Goal: Find specific page/section: Find specific page/section

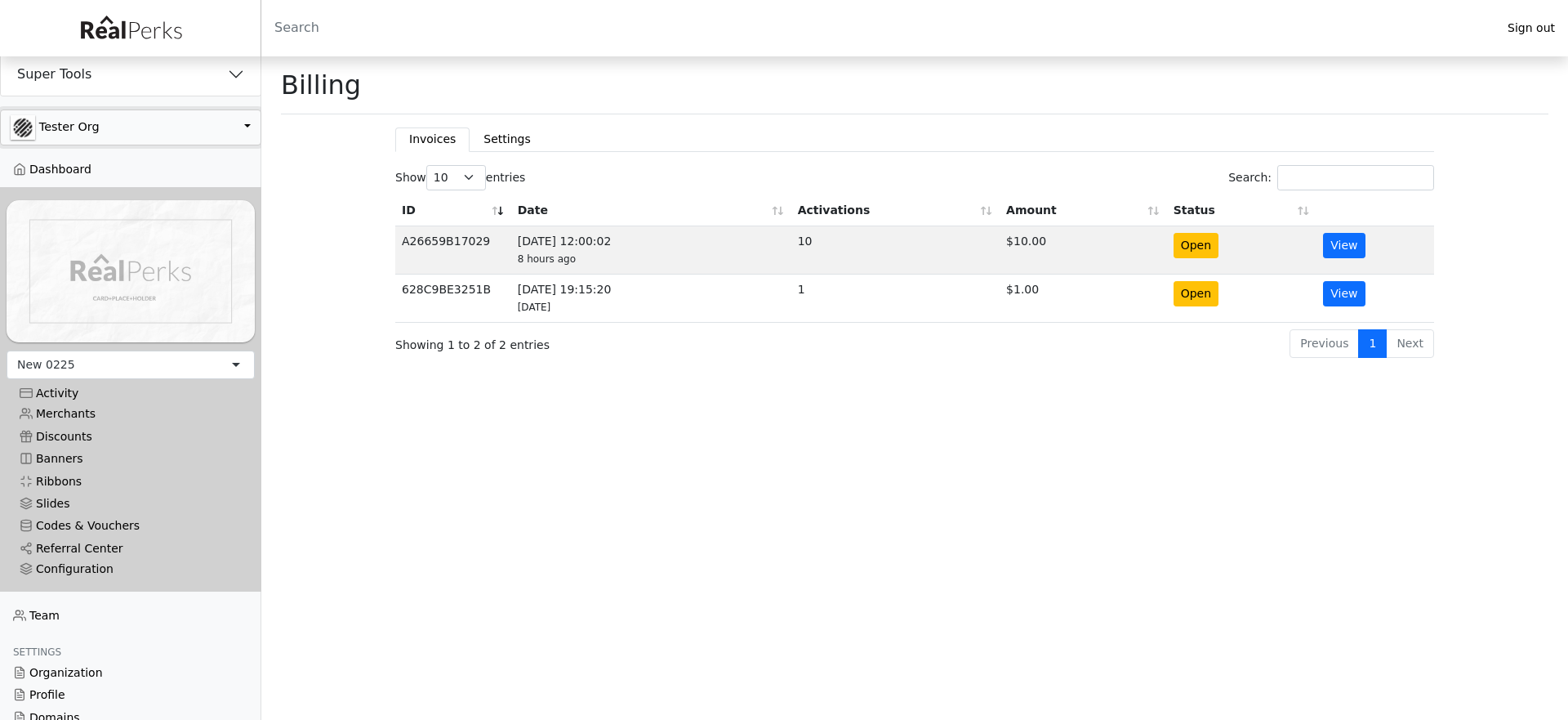
click at [183, 128] on button "Tester Org" at bounding box center [130, 127] width 261 height 36
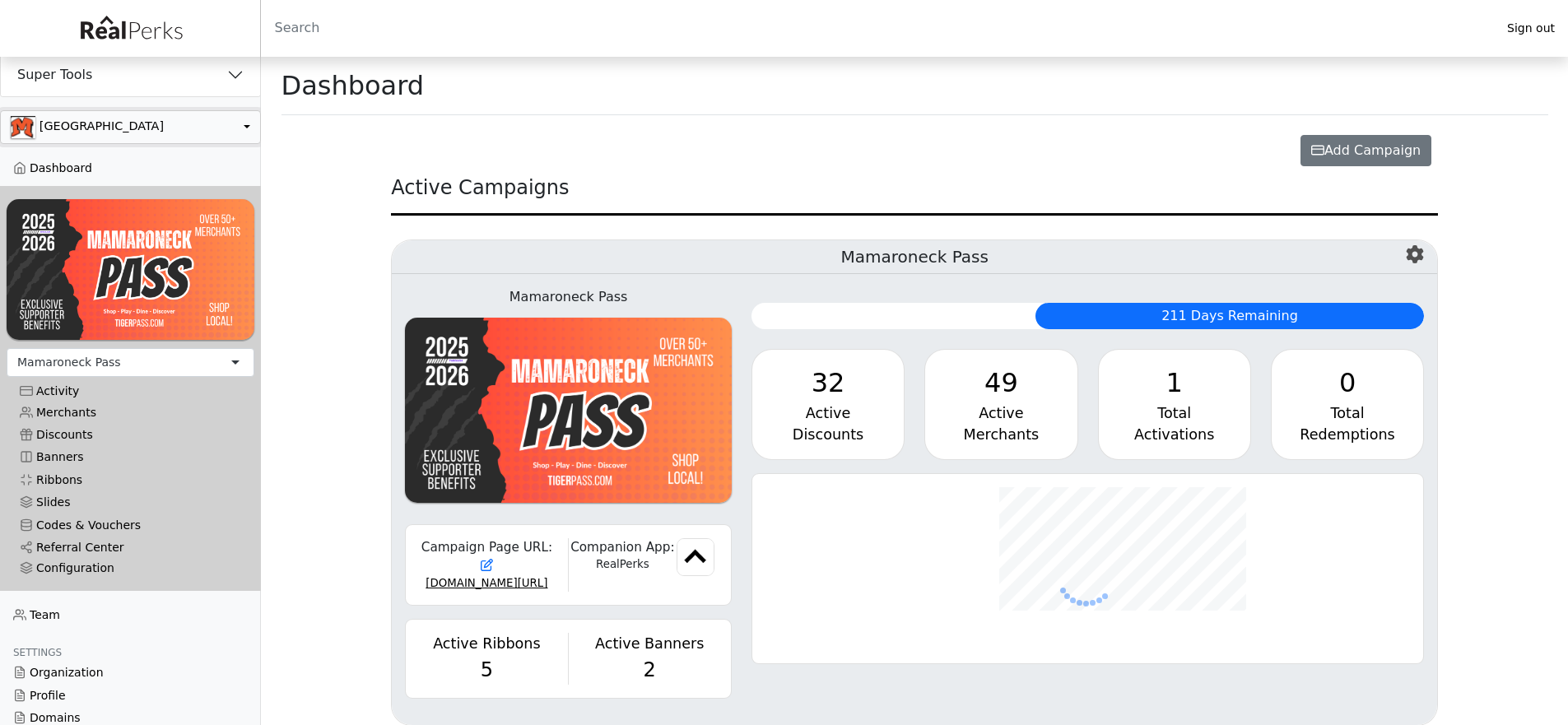
click at [166, 135] on button "button" at bounding box center [130, 127] width 261 height 34
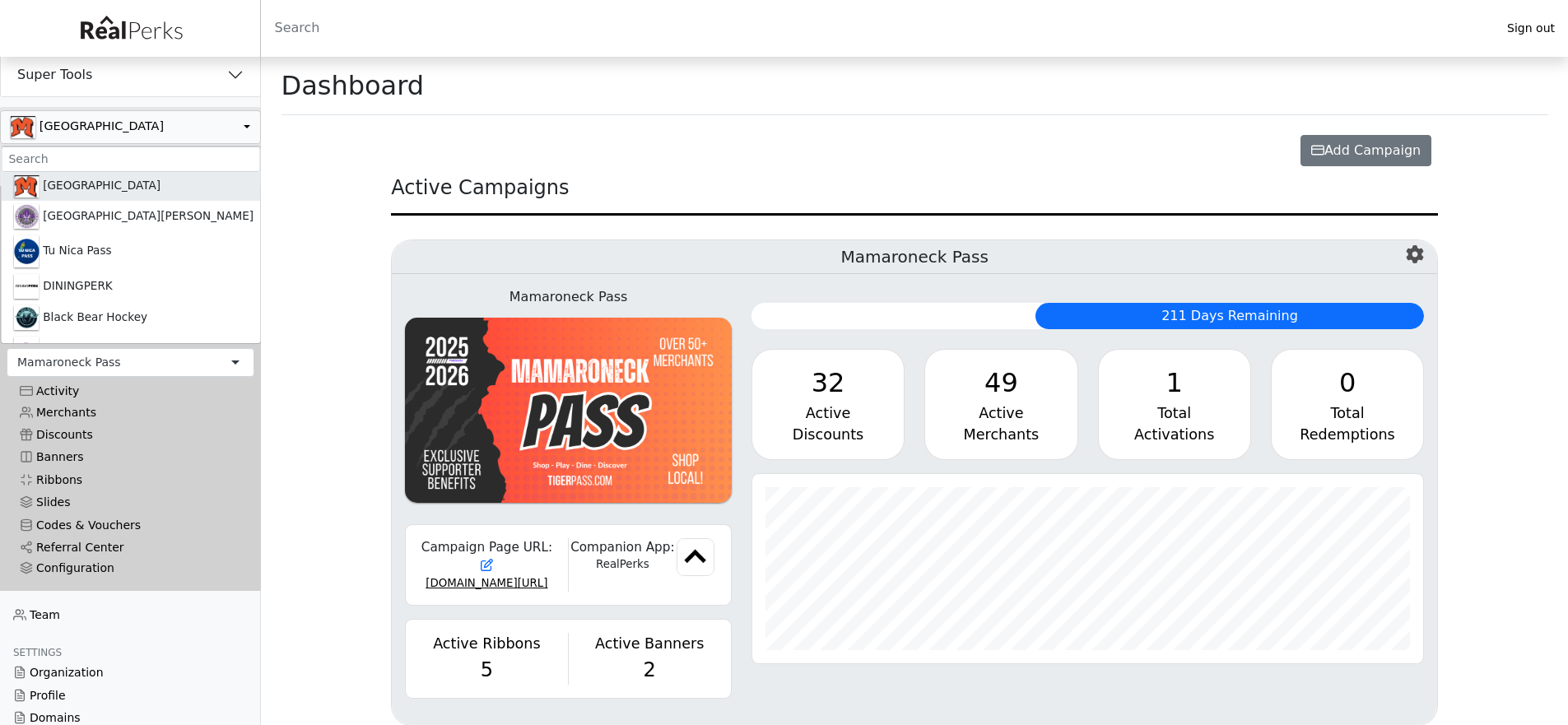
scroll to position [189, 672]
click at [126, 161] on input ".form-control-sm" at bounding box center [130, 160] width 259 height 26
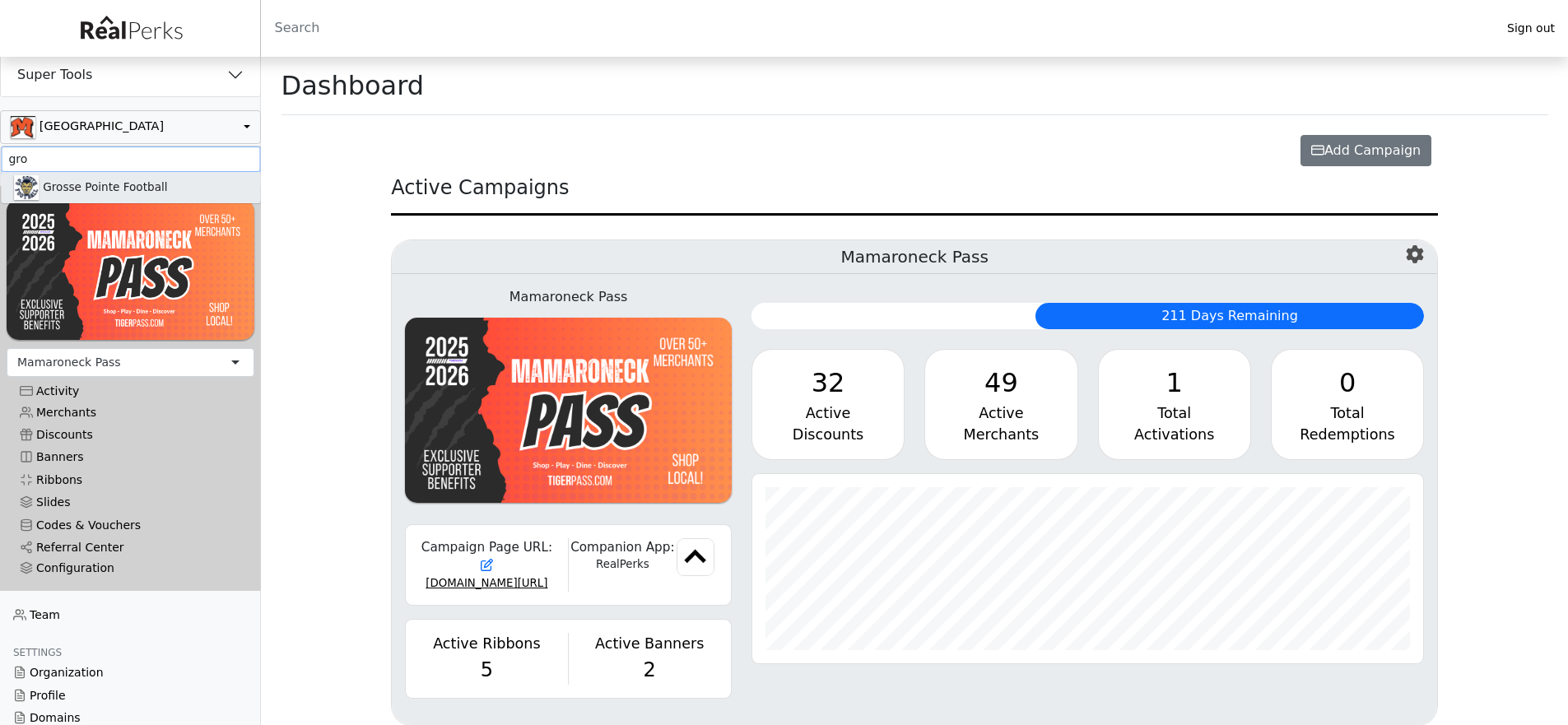
type input "gro"
click at [99, 182] on link "Grosse Pointe Football" at bounding box center [130, 187] width 259 height 32
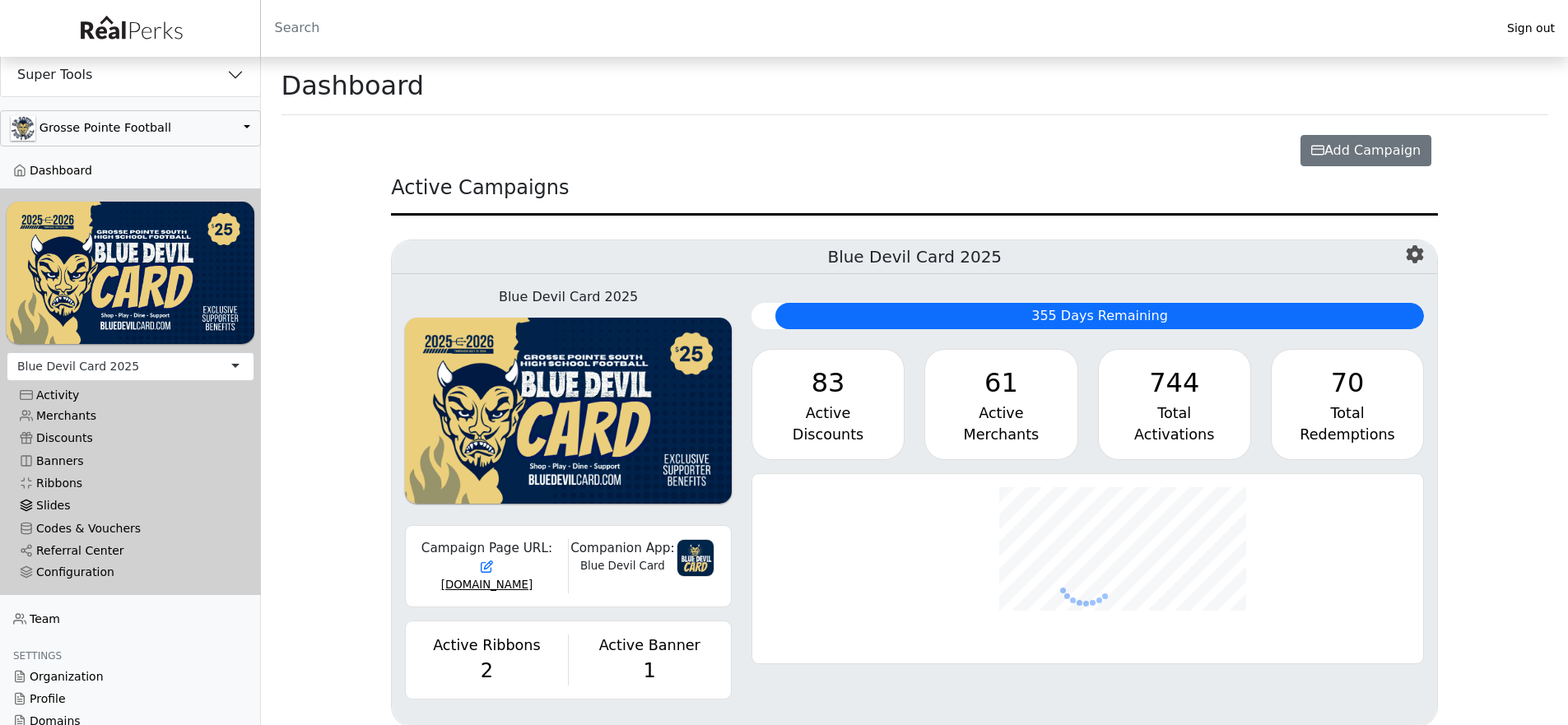
scroll to position [189, 672]
click at [72, 524] on link "Codes & Vouchers" at bounding box center [131, 529] width 248 height 22
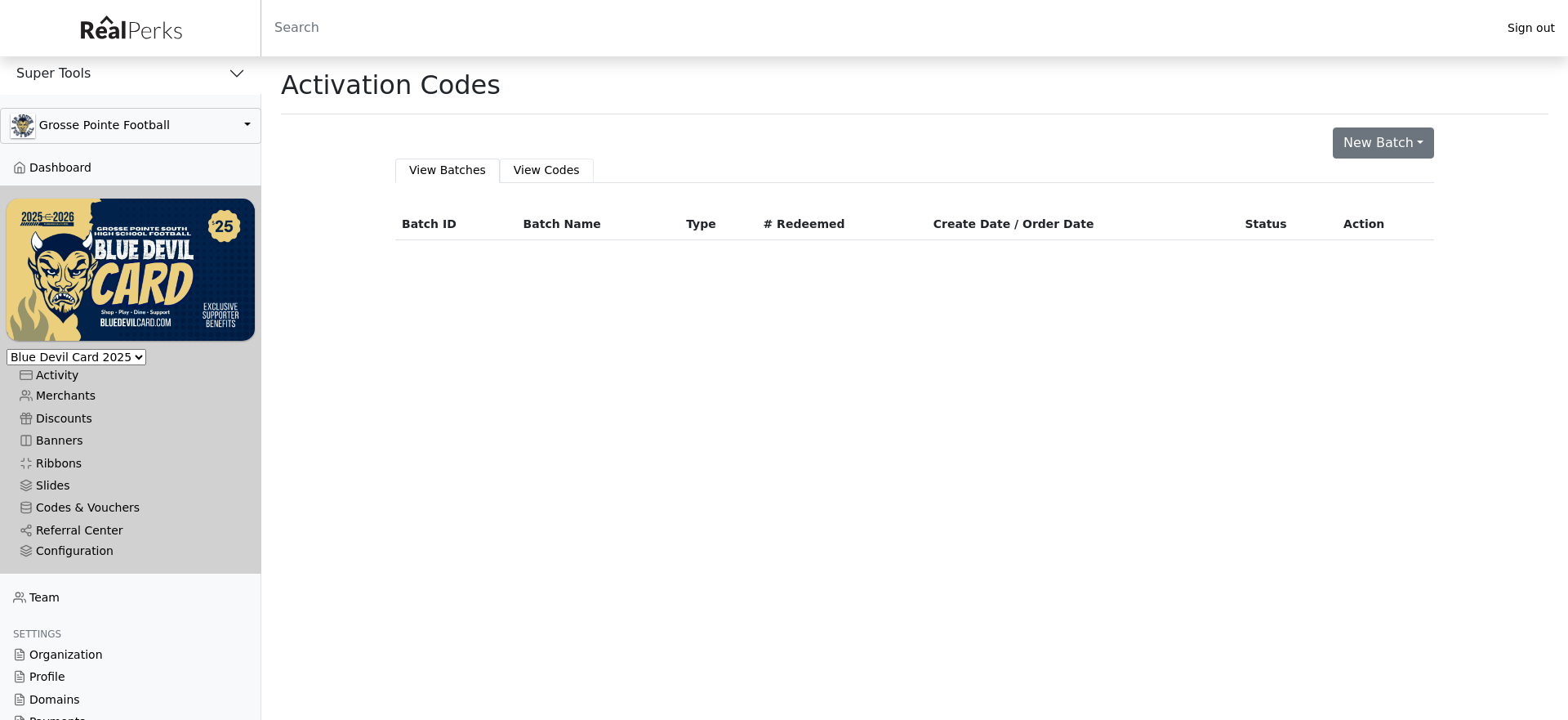
click at [528, 169] on link "View Codes" at bounding box center [546, 170] width 94 height 24
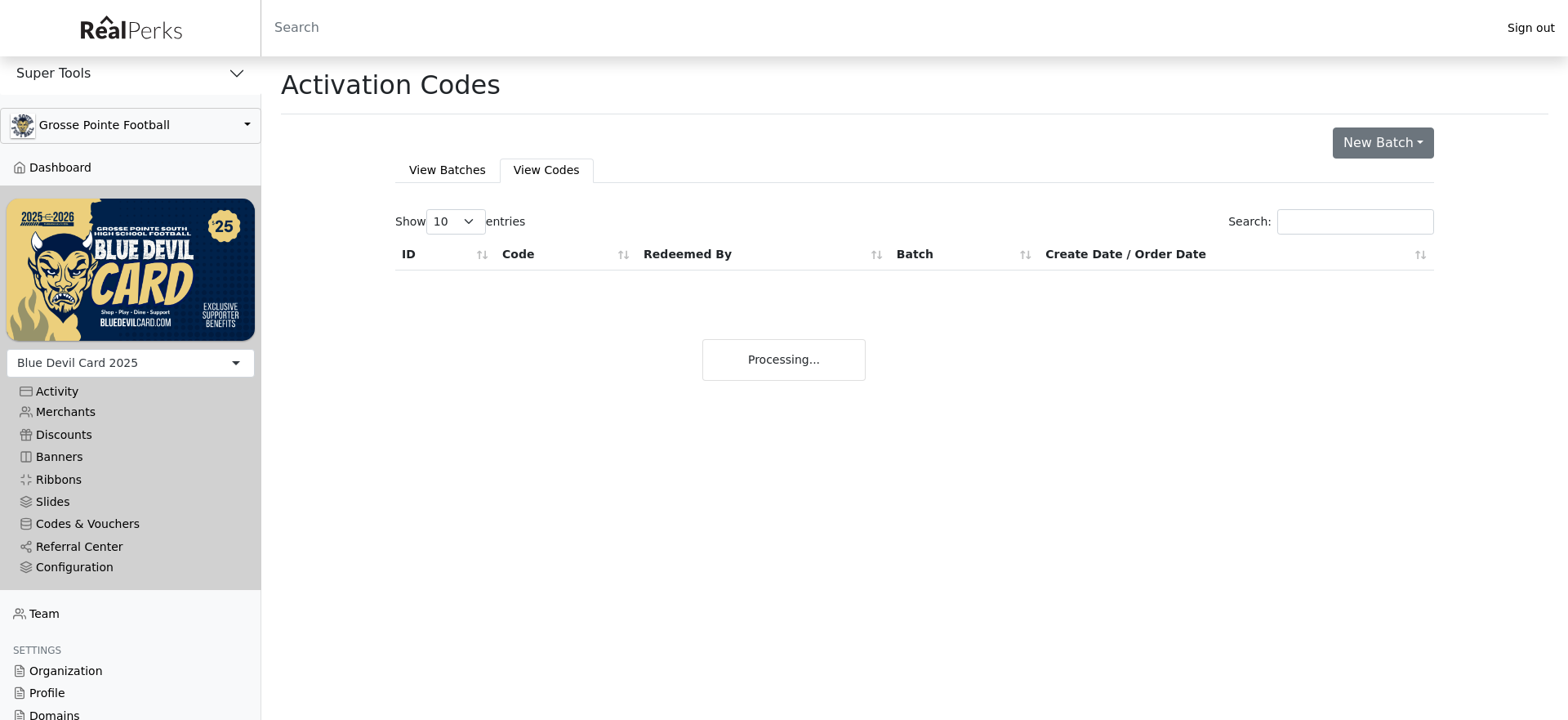
click at [93, 69] on button "Super Tools" at bounding box center [130, 73] width 261 height 42
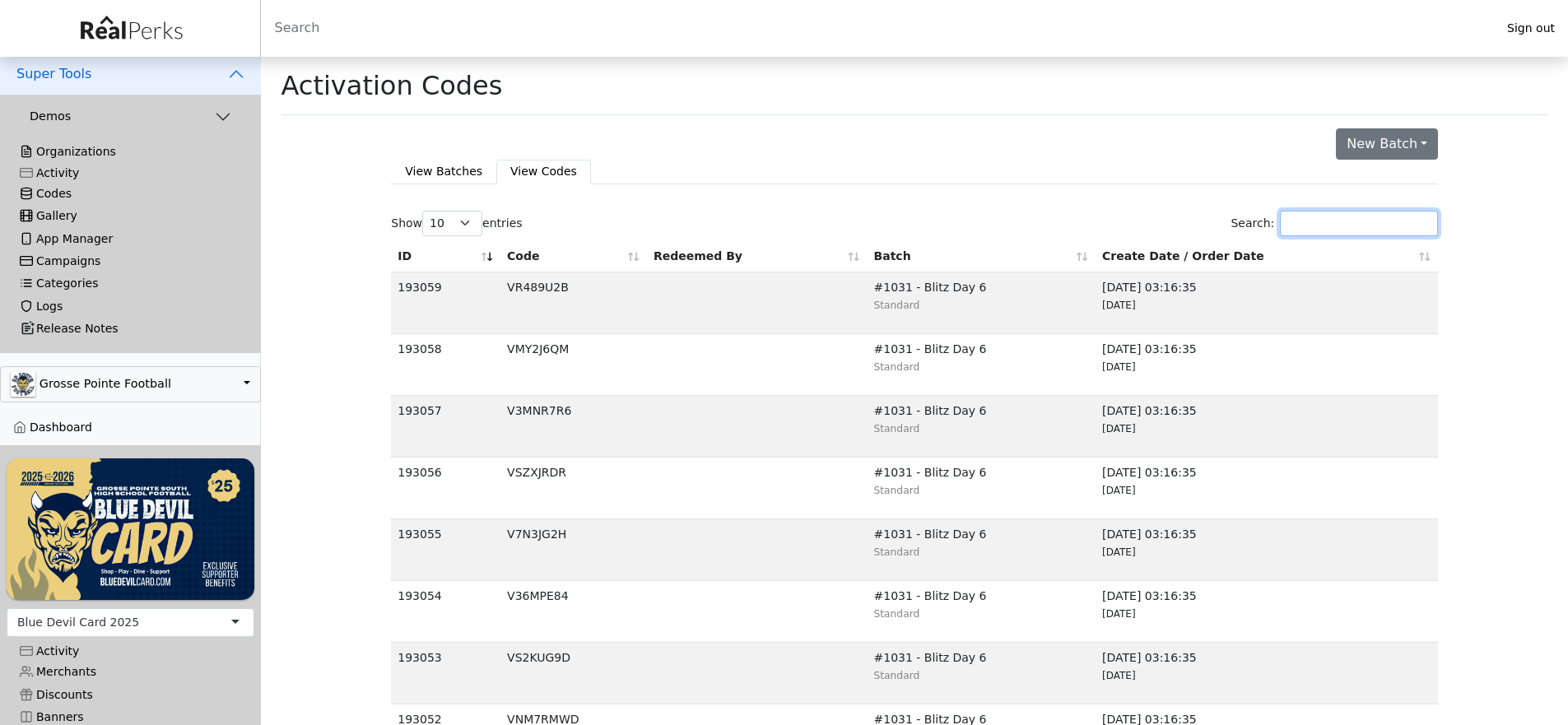
click at [1346, 225] on input "Search:" at bounding box center [1359, 223] width 158 height 26
paste input "V5DQ8WG9"
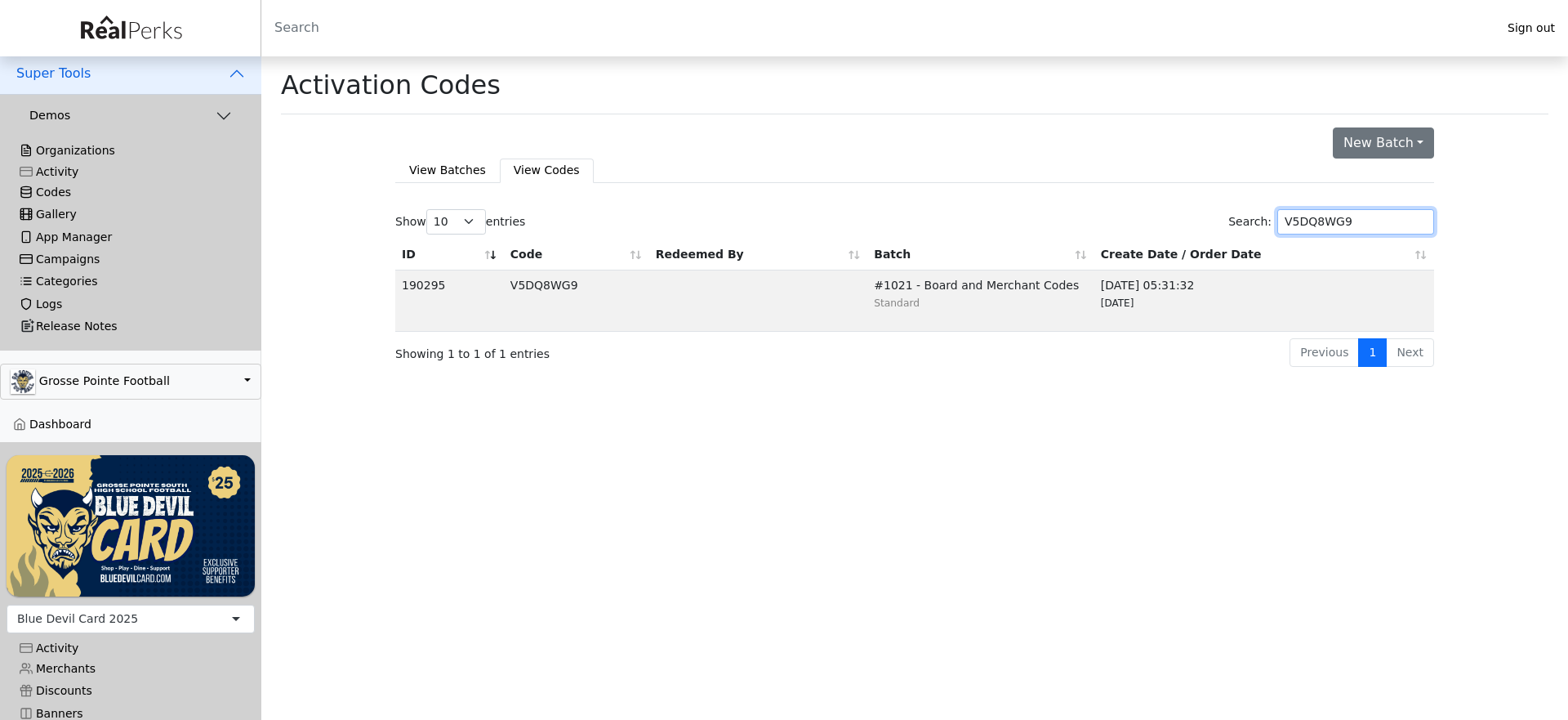
type input "V5DQ8WG9"
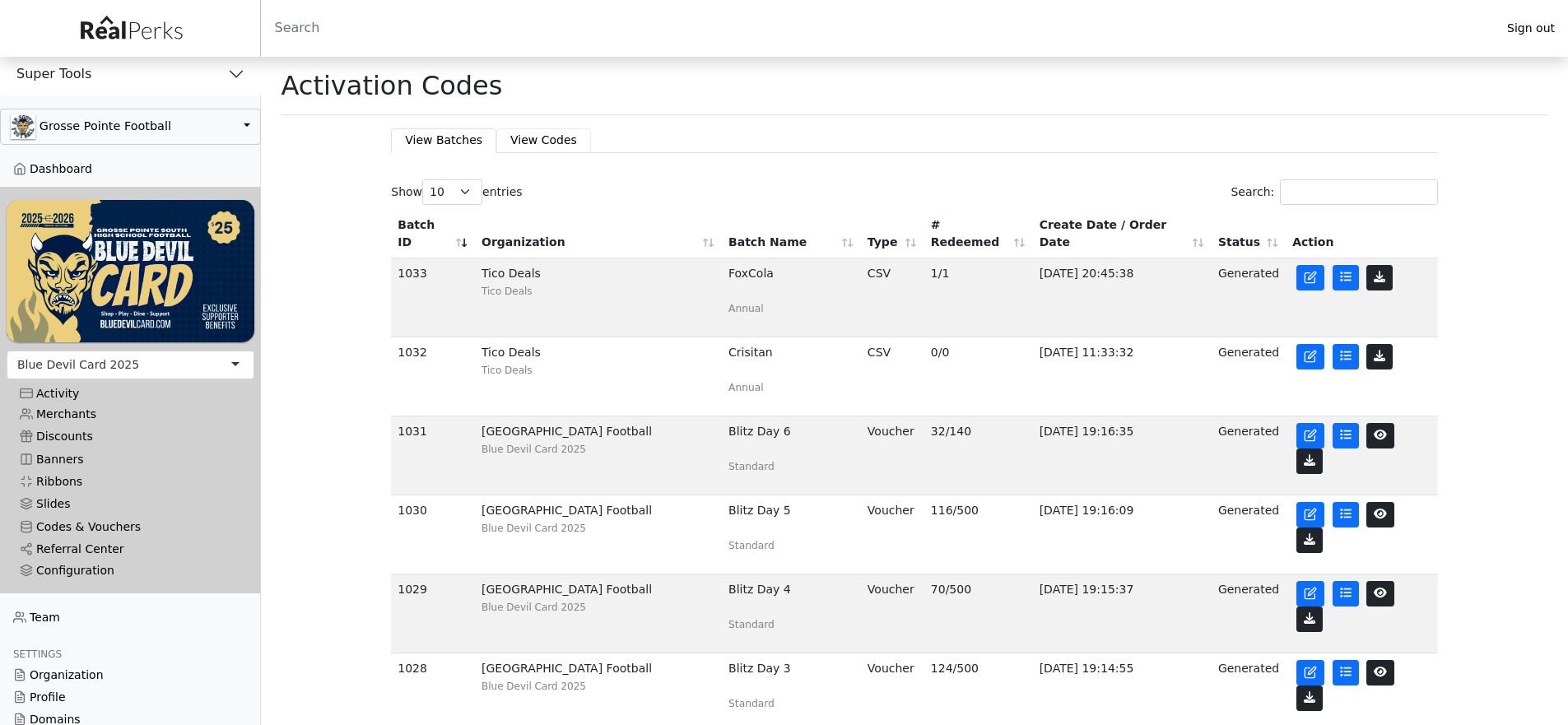
click at [563, 139] on link "View Codes" at bounding box center [543, 140] width 94 height 24
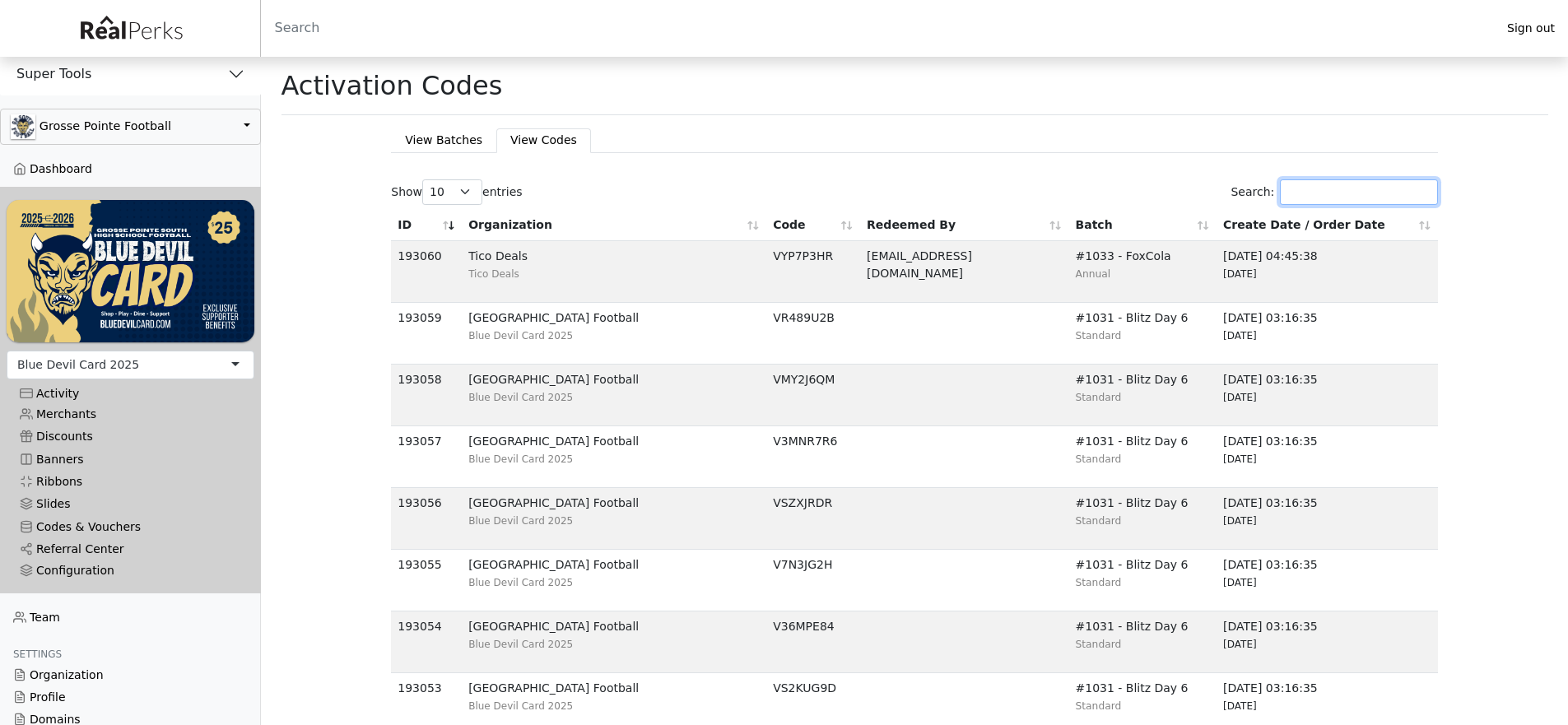
click at [1374, 194] on input "Search:" at bounding box center [1359, 192] width 158 height 26
paste input "V5DQ8WG9"
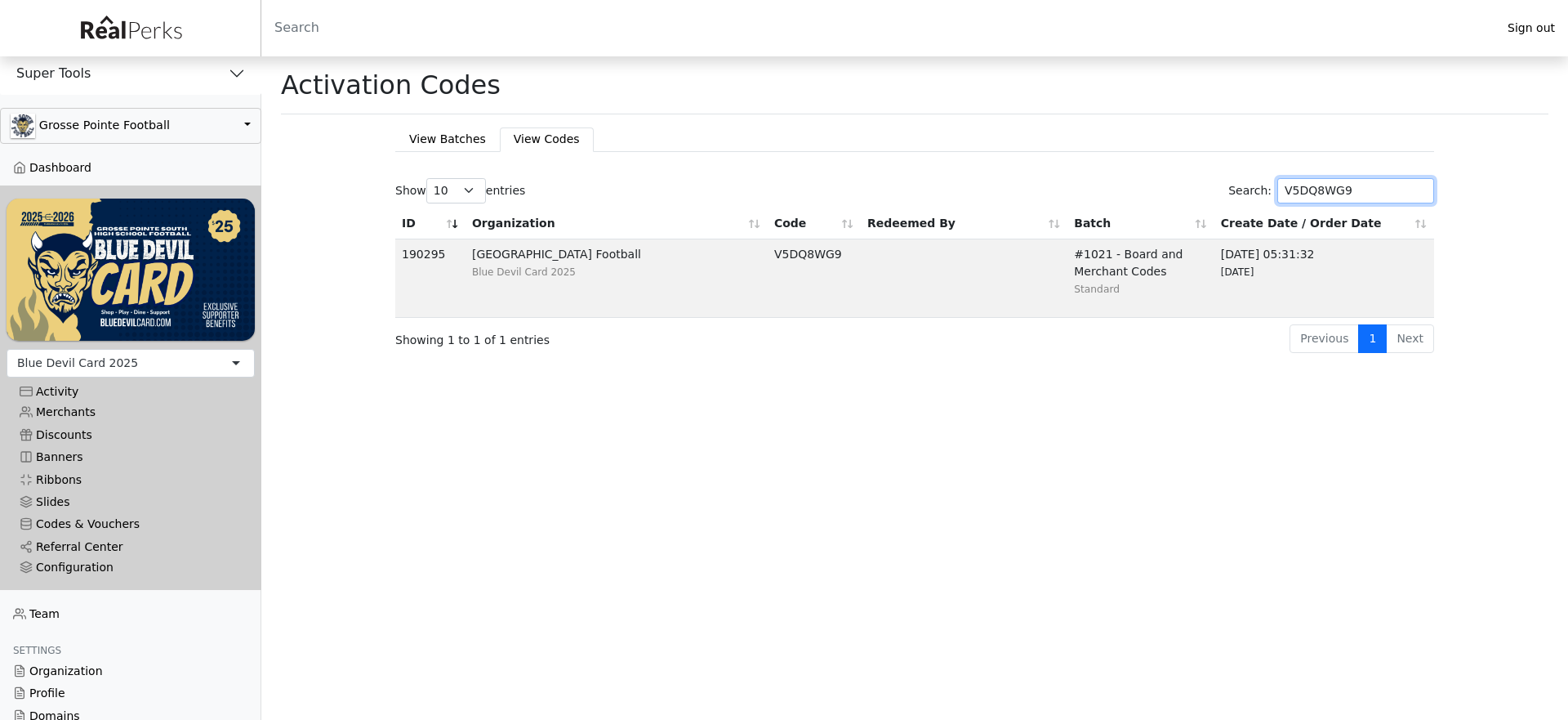
type input "V5DQ8WG9"
